Goal: Transaction & Acquisition: Subscribe to service/newsletter

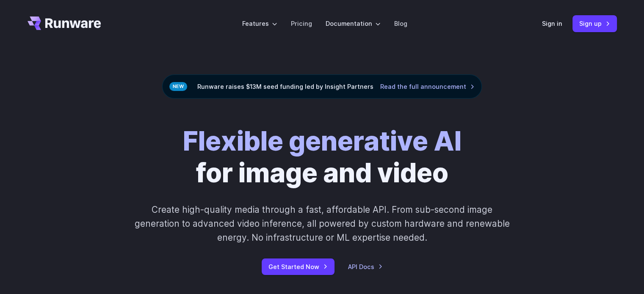
scroll to position [212, 0]
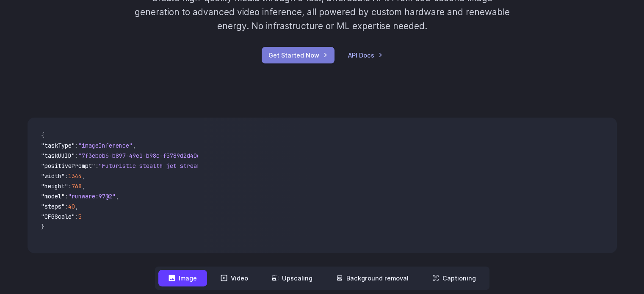
click at [324, 61] on link "Get Started Now" at bounding box center [298, 55] width 73 height 17
